Goal: Task Accomplishment & Management: Manage account settings

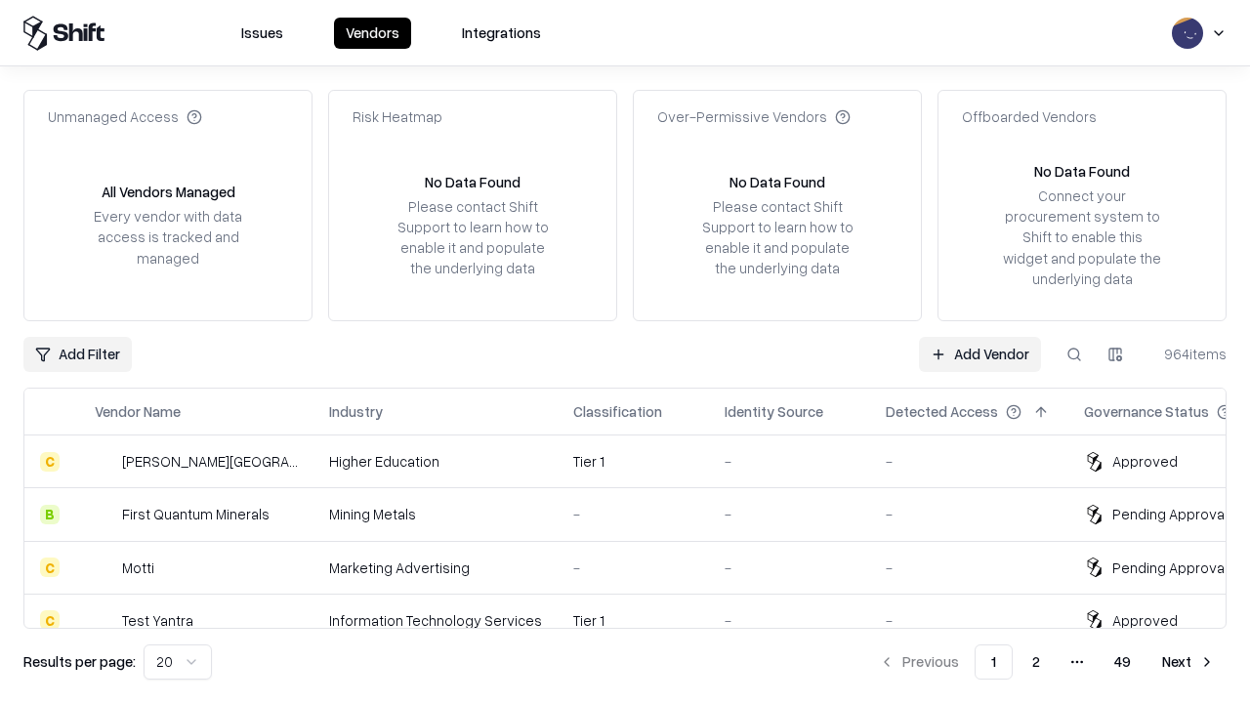
click at [979, 353] on link "Add Vendor" at bounding box center [980, 354] width 122 height 35
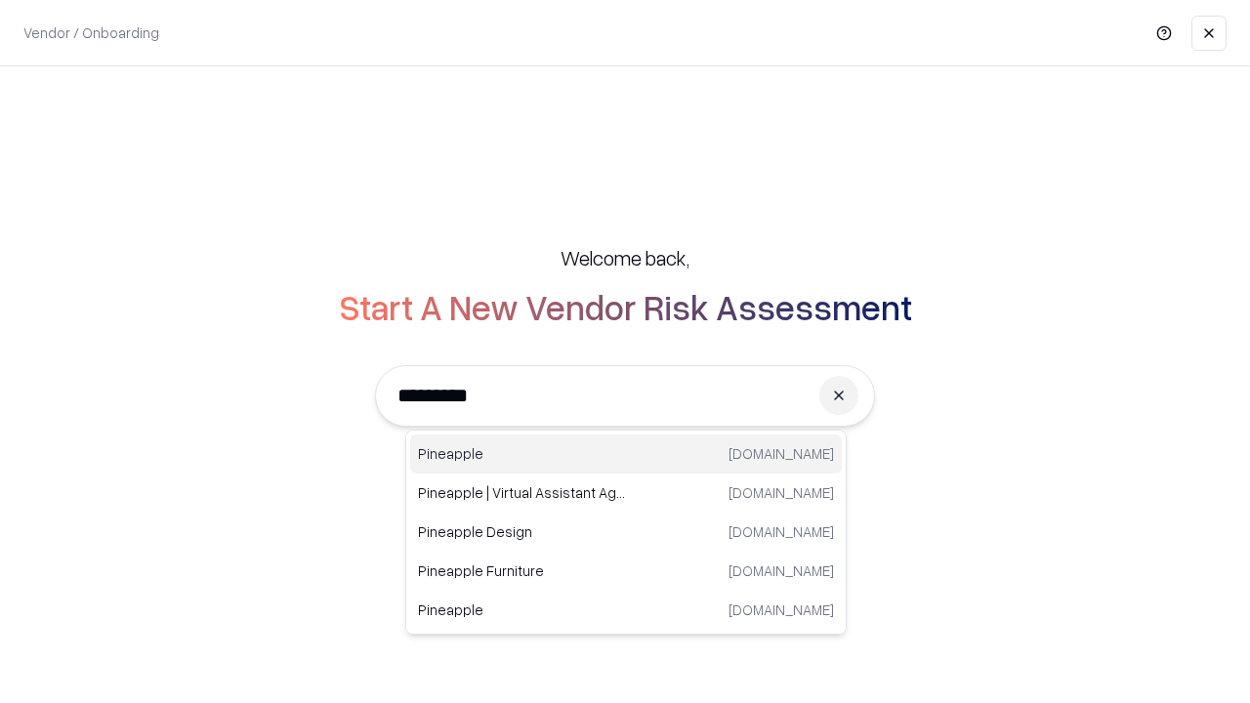
click at [626, 454] on div "Pineapple [DOMAIN_NAME]" at bounding box center [626, 454] width 432 height 39
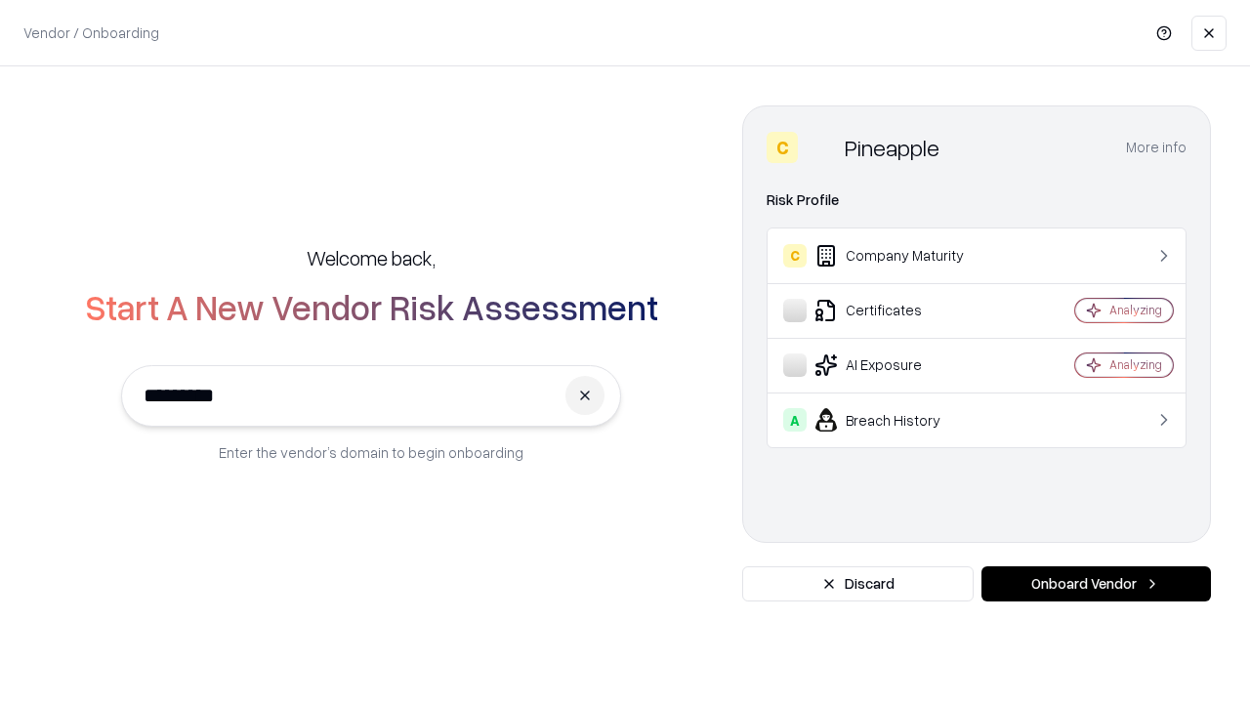
type input "*********"
click at [1096, 584] on button "Onboard Vendor" at bounding box center [1095, 583] width 229 height 35
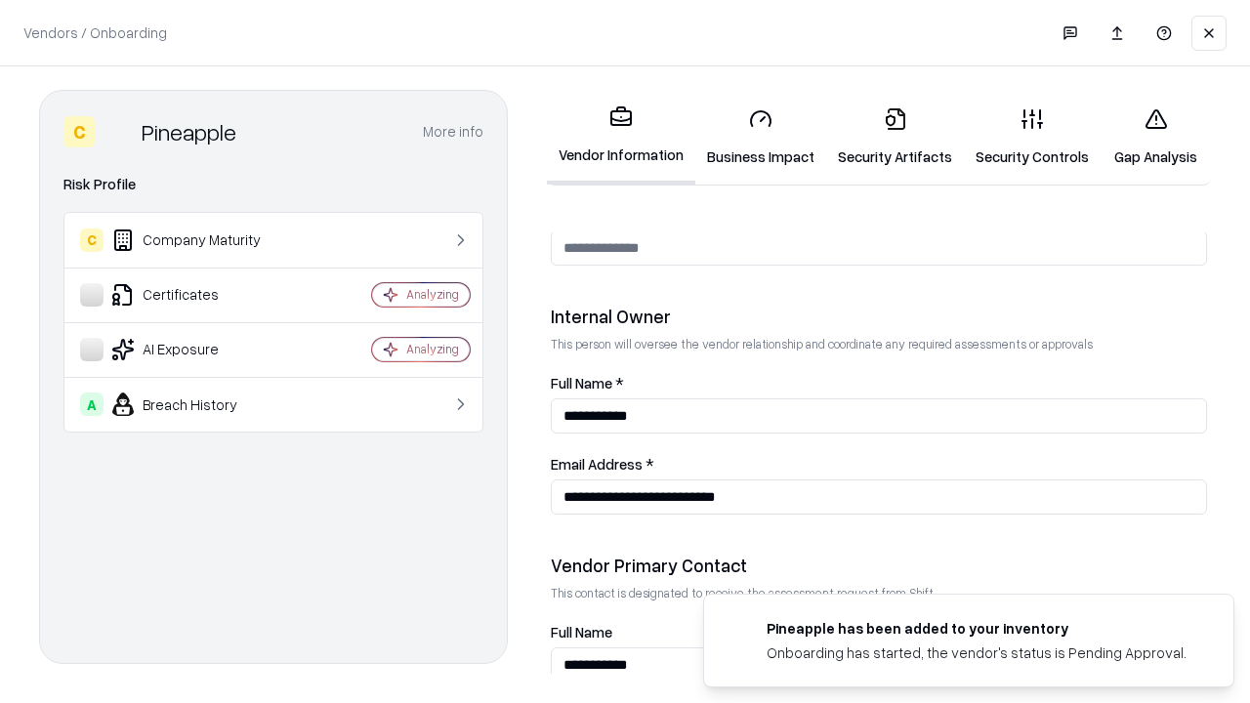
scroll to position [1012, 0]
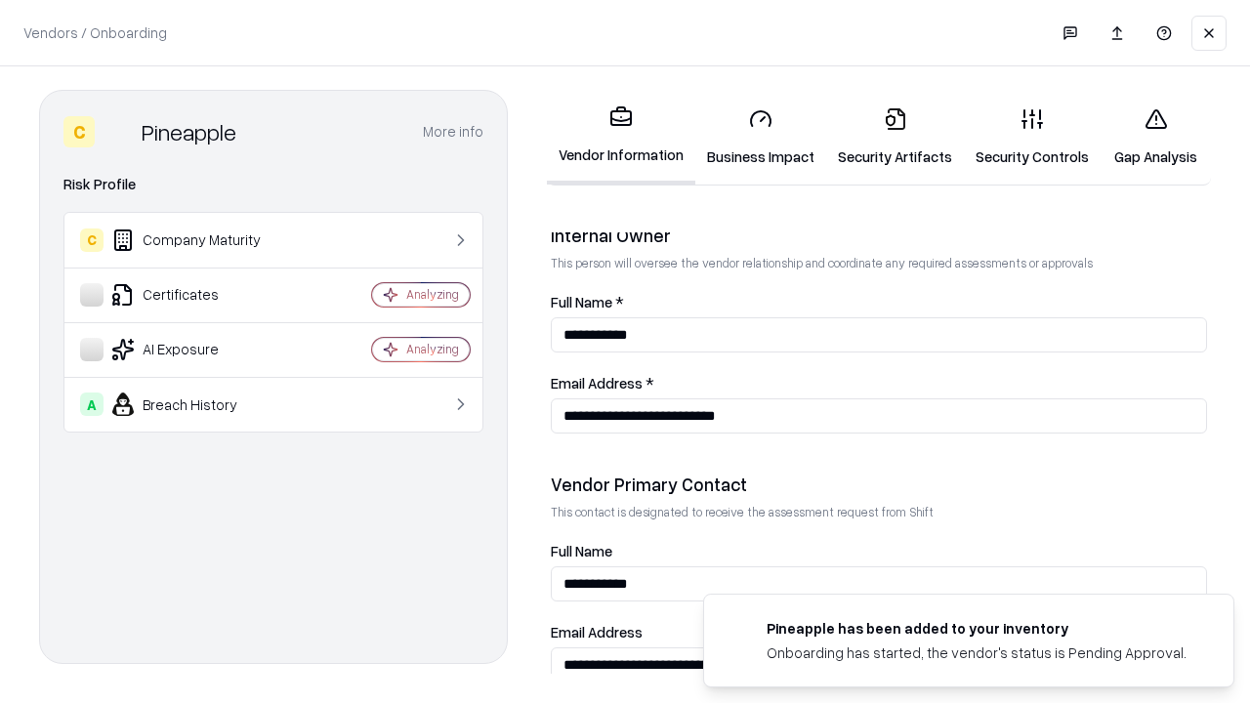
click at [894, 137] on link "Security Artifacts" at bounding box center [895, 137] width 138 height 91
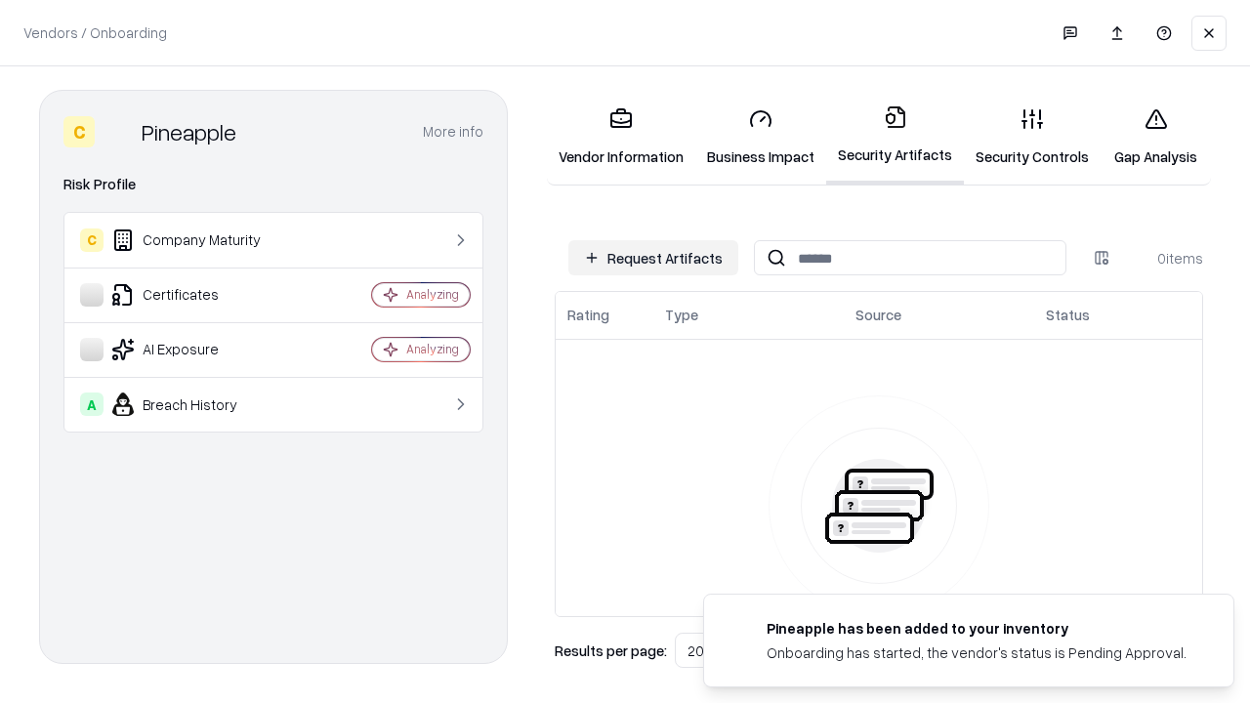
click at [653, 258] on button "Request Artifacts" at bounding box center [653, 257] width 170 height 35
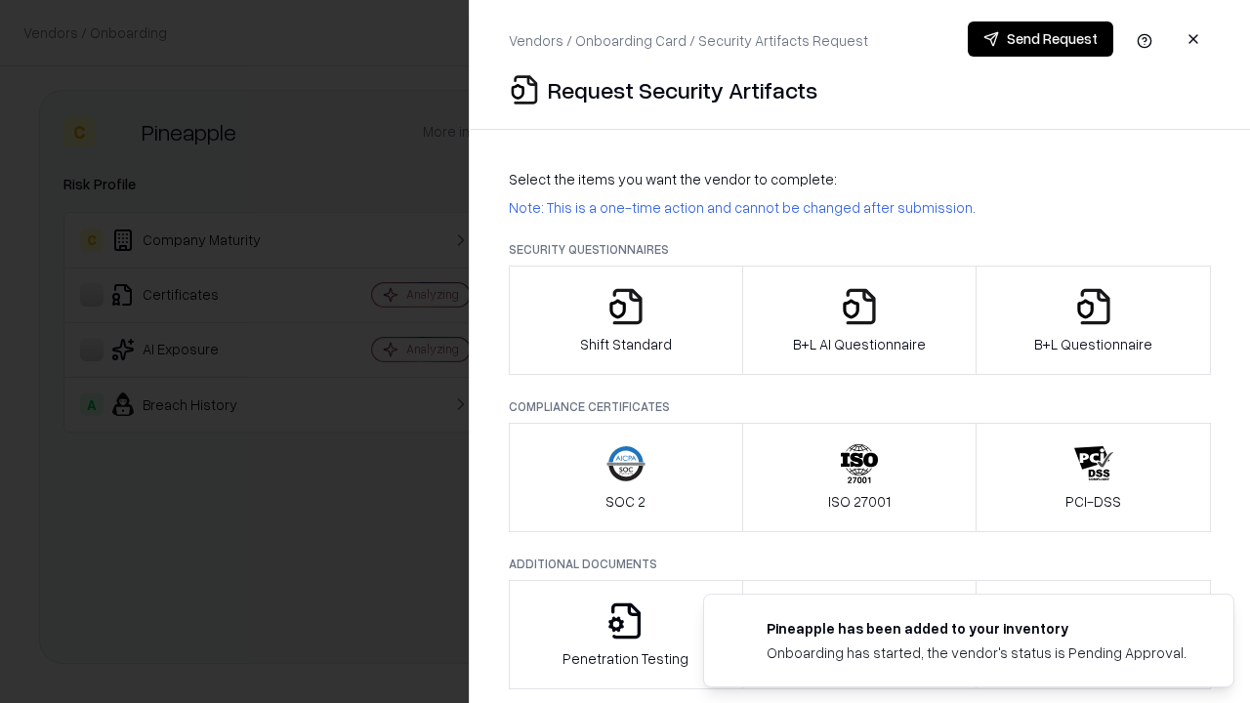
click at [1093, 320] on icon "button" at bounding box center [1093, 306] width 39 height 39
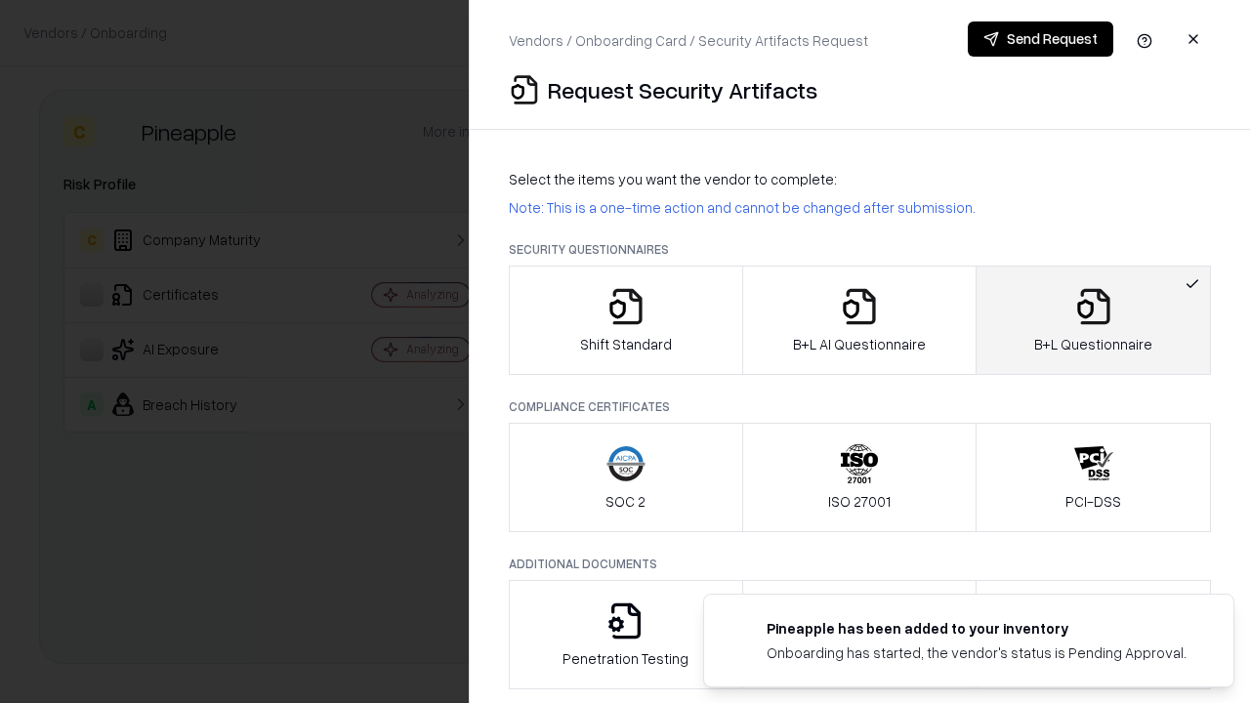
click at [858, 320] on icon "button" at bounding box center [859, 306] width 39 height 39
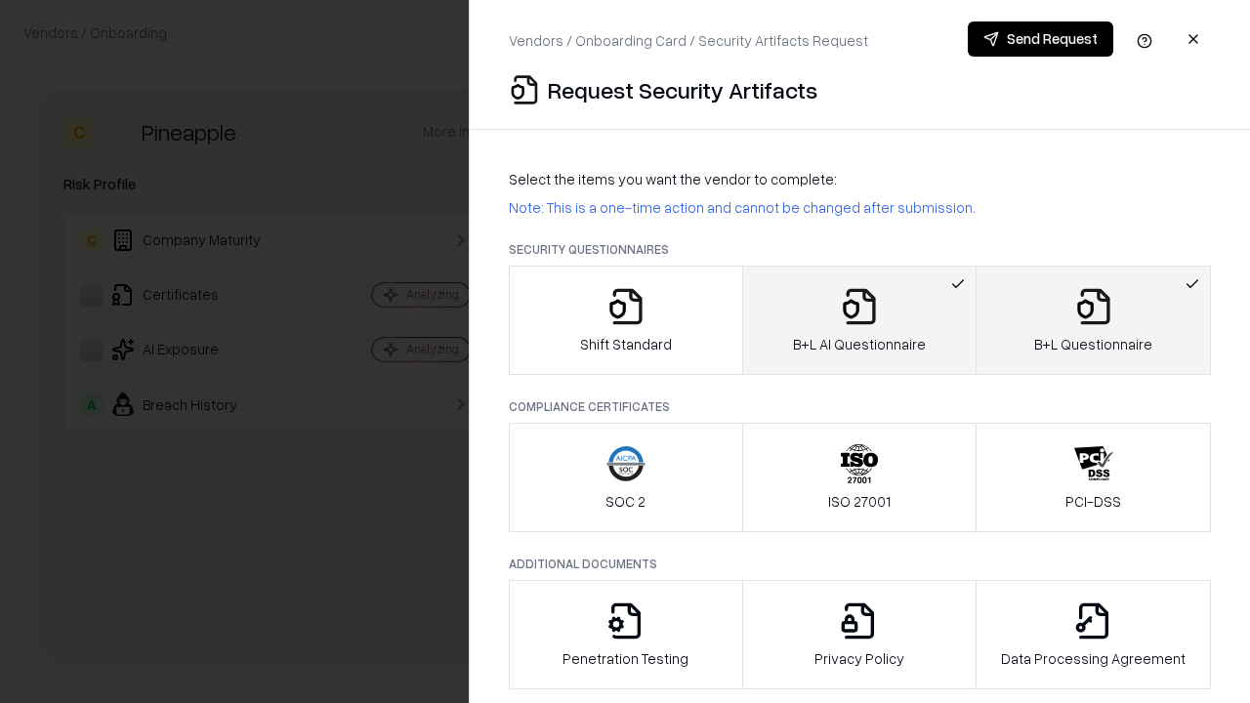
click at [1040, 39] on button "Send Request" at bounding box center [1040, 38] width 145 height 35
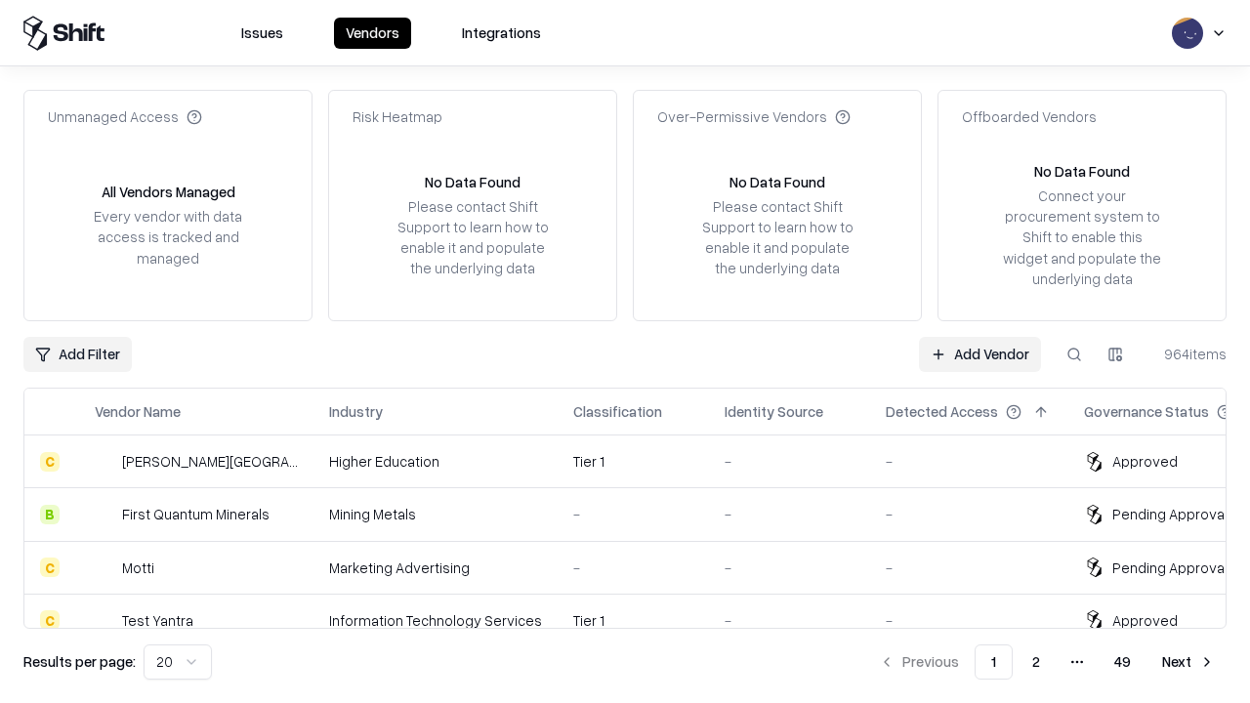
click at [979, 353] on link "Add Vendor" at bounding box center [980, 354] width 122 height 35
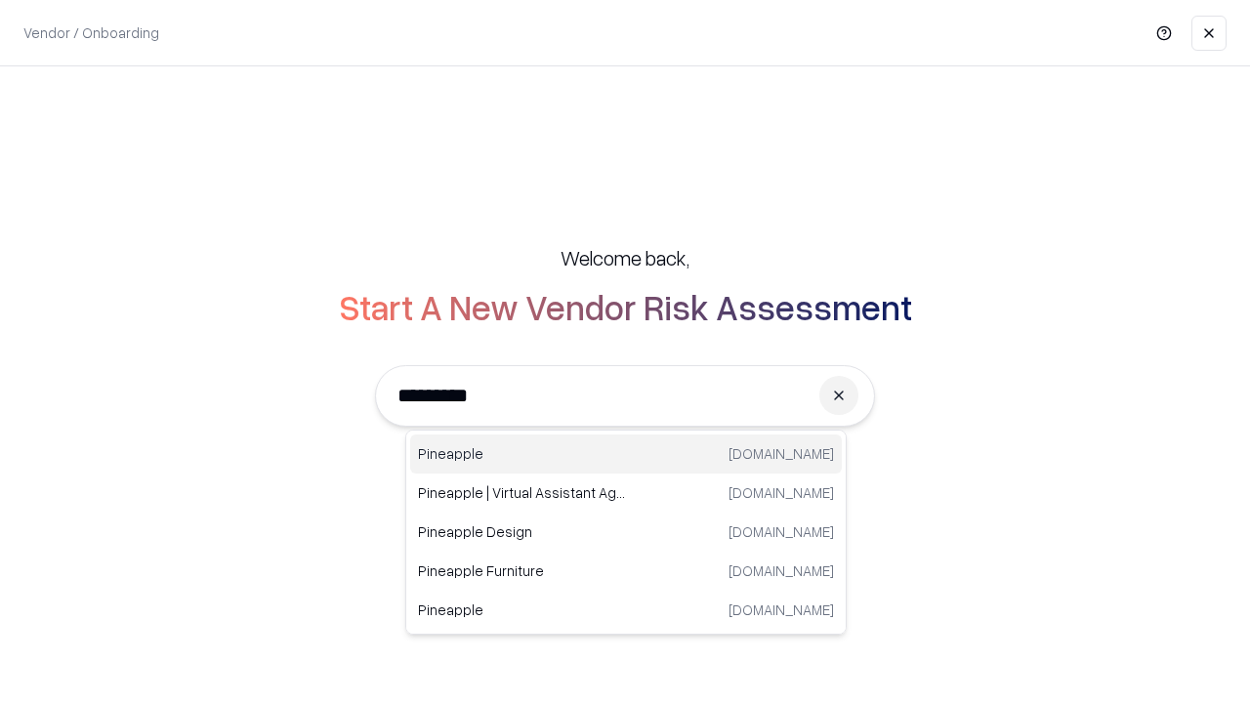
click at [626, 454] on div "Pineapple [DOMAIN_NAME]" at bounding box center [626, 454] width 432 height 39
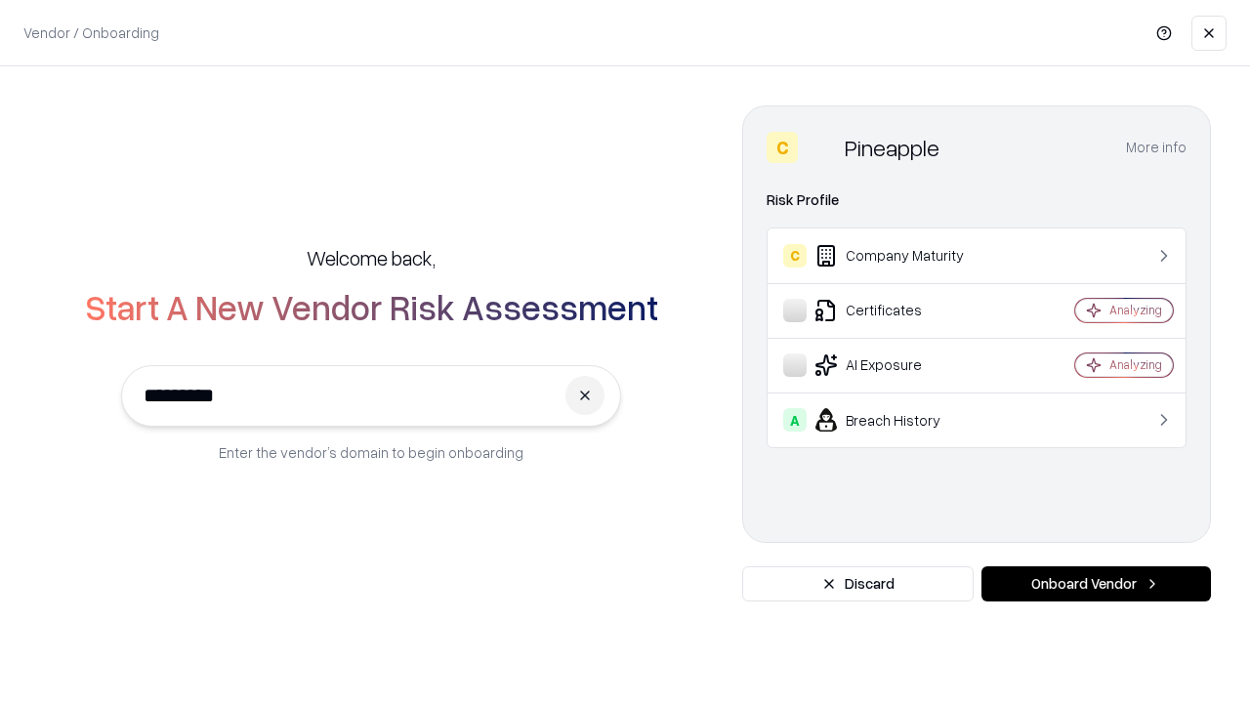
type input "*********"
click at [1096, 584] on button "Onboard Vendor" at bounding box center [1095, 583] width 229 height 35
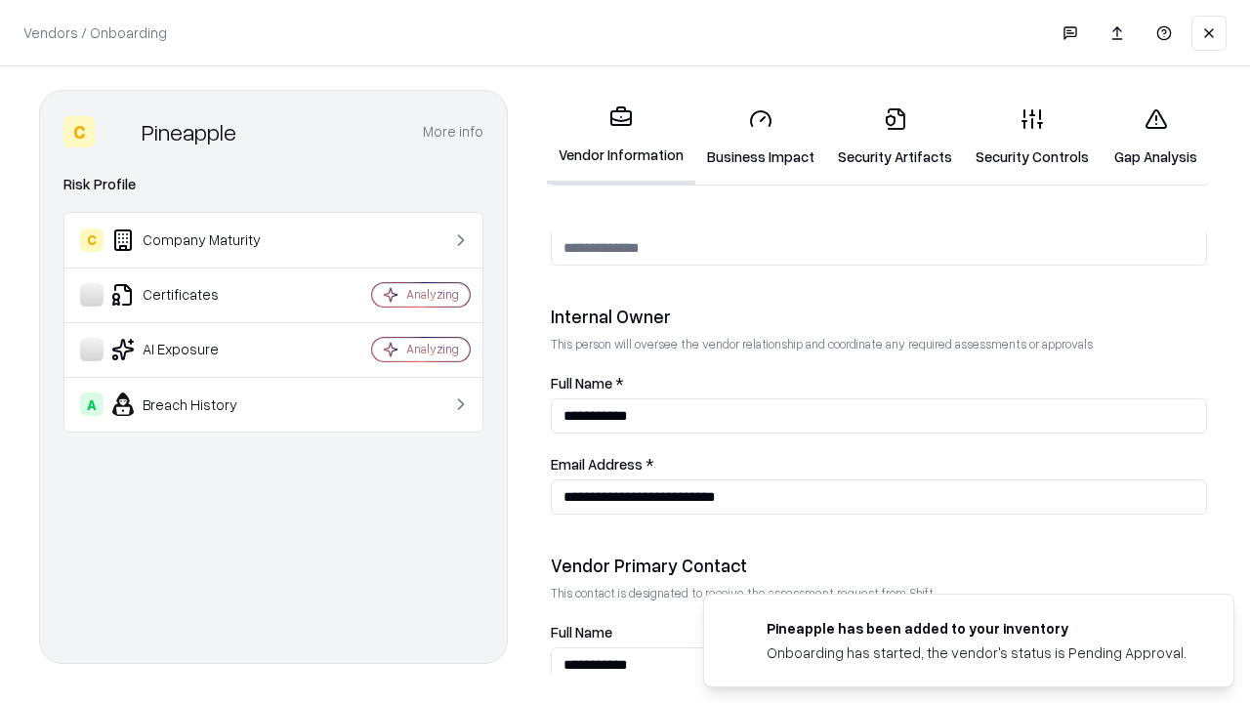
scroll to position [1012, 0]
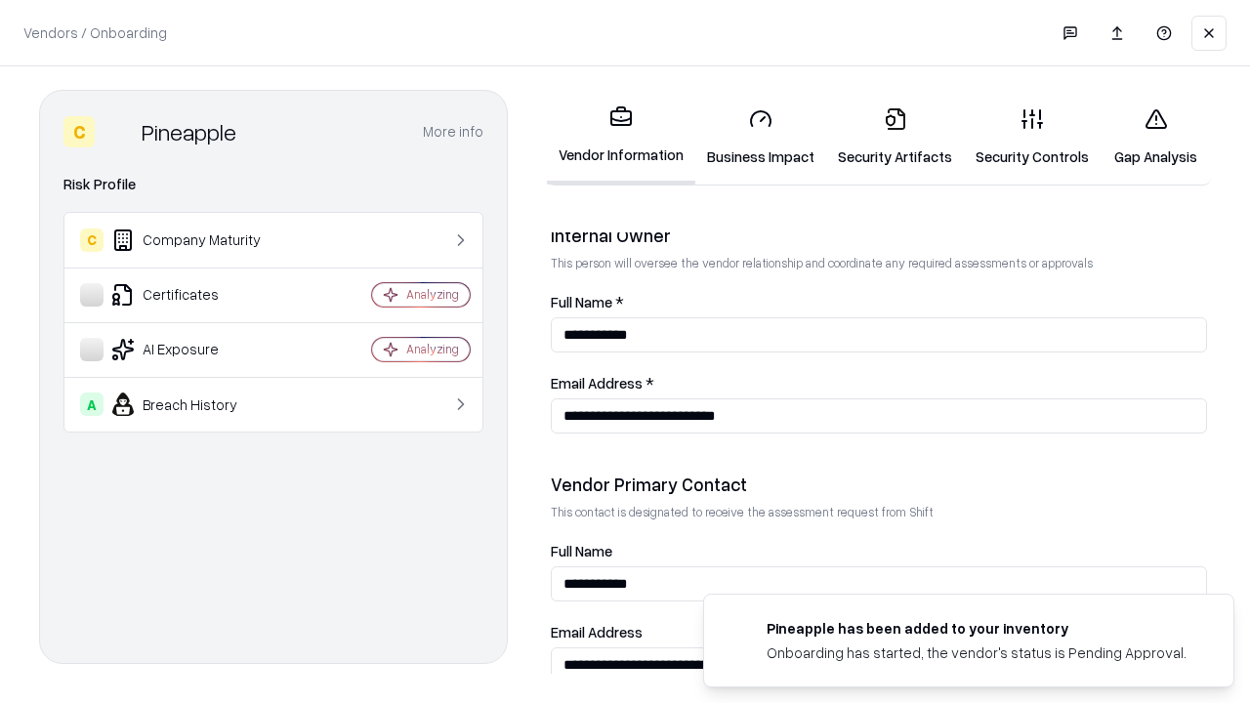
click at [1155, 137] on link "Gap Analysis" at bounding box center [1155, 137] width 110 height 91
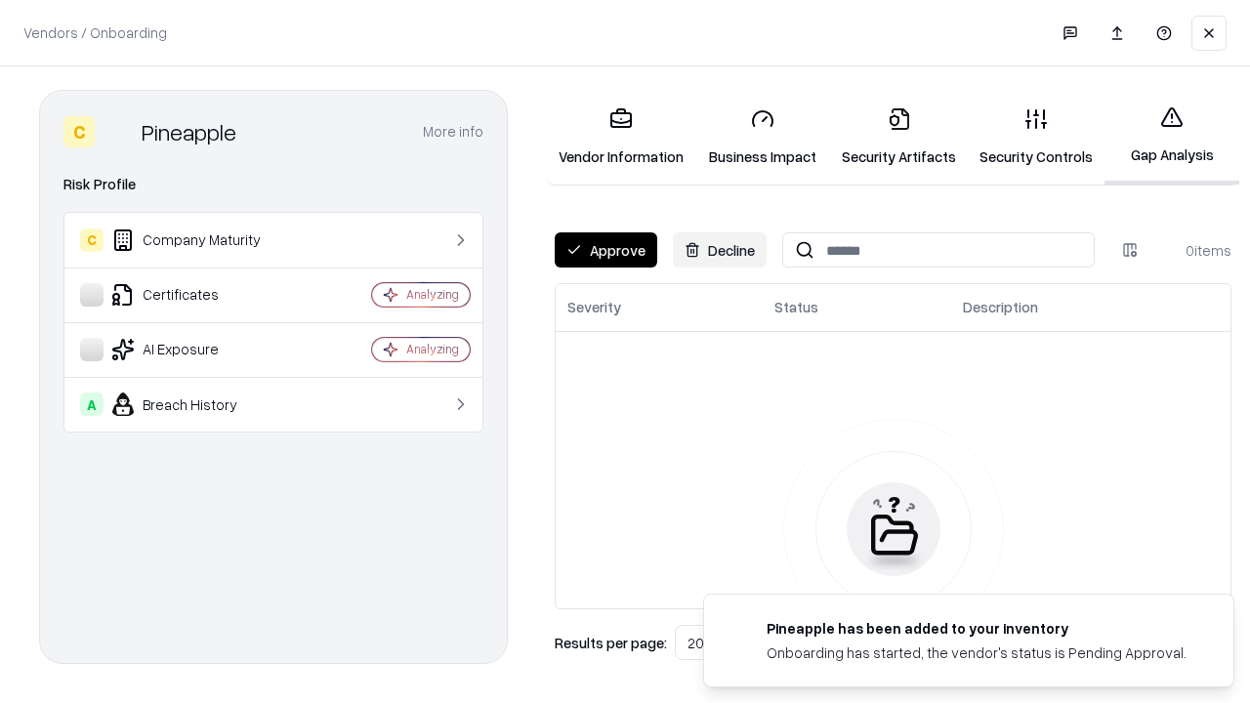
click at [605, 250] on button "Approve" at bounding box center [606, 249] width 103 height 35
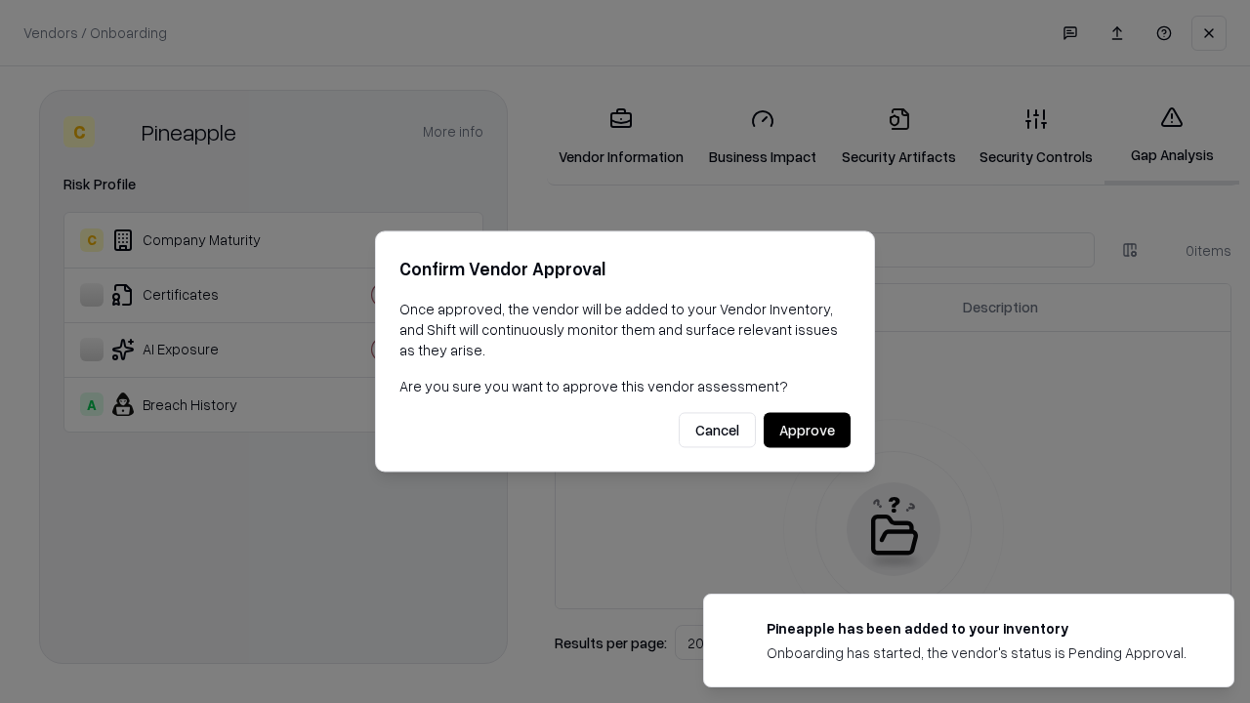
click at [807, 430] on button "Approve" at bounding box center [807, 430] width 87 height 35
